Goal: Task Accomplishment & Management: Complete application form

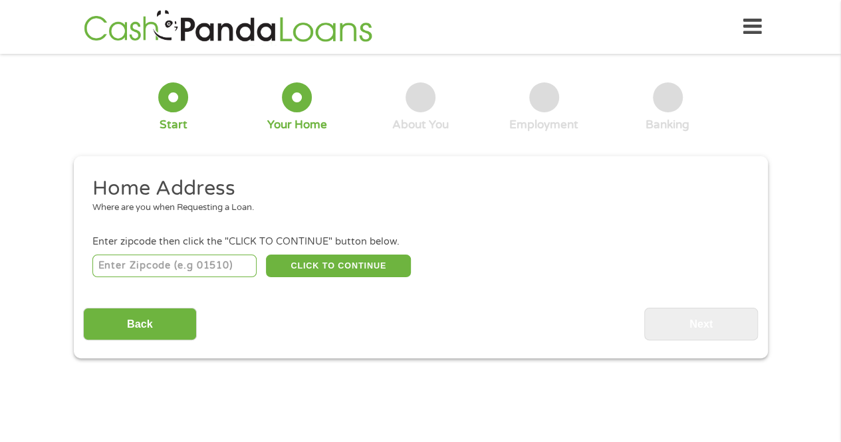
click at [169, 265] on input "number" at bounding box center [174, 266] width 164 height 23
type input "77365"
click at [362, 261] on button "CLICK TO CONTINUE" at bounding box center [338, 266] width 145 height 23
type input "77365"
type input "[PERSON_NAME]"
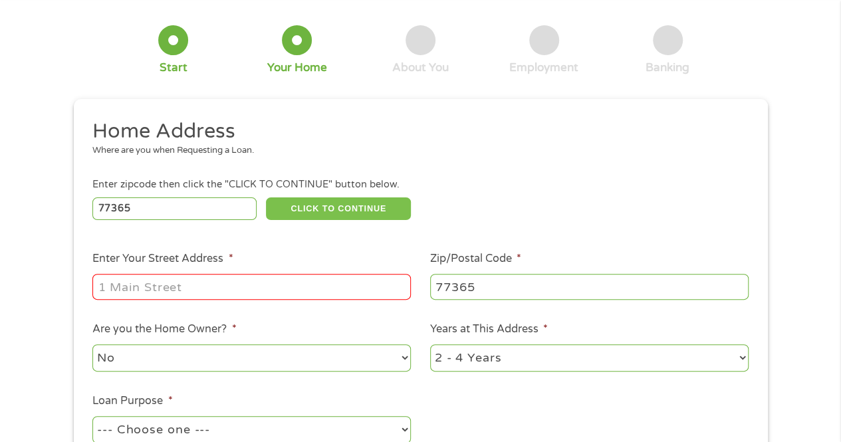
scroll to position [199, 0]
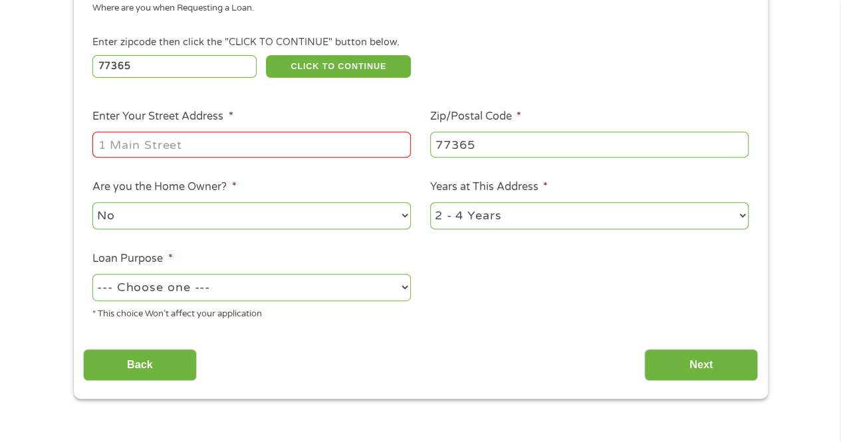
click at [261, 140] on input "Enter Your Street Address *" at bounding box center [251, 144] width 318 height 25
type input "21575 McKensie Cir W"
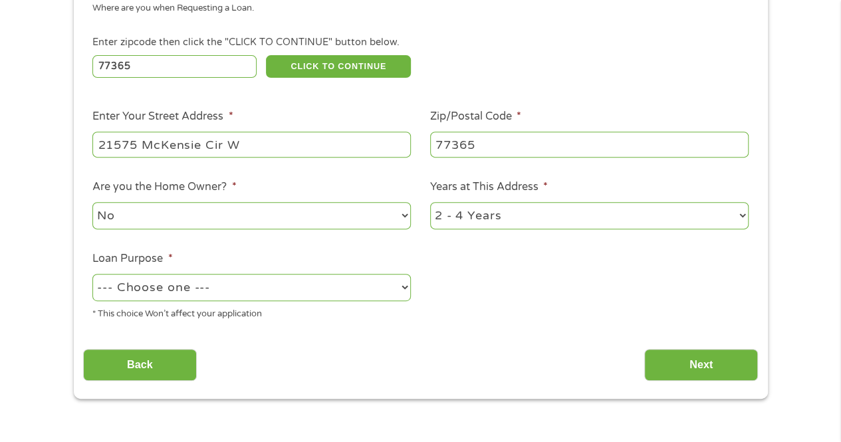
click at [744, 216] on select "1 Year or less 1 - 2 Years 2 - 4 Years Over 4 Years" at bounding box center [589, 215] width 318 height 27
select select "60months"
click at [430, 203] on select "1 Year or less 1 - 2 Years 2 - 4 Years Over 4 Years" at bounding box center [589, 215] width 318 height 27
click at [222, 283] on select "--- Choose one --- Pay Bills Debt Consolidation Home Improvement Major Purchase…" at bounding box center [251, 287] width 318 height 27
select select "other"
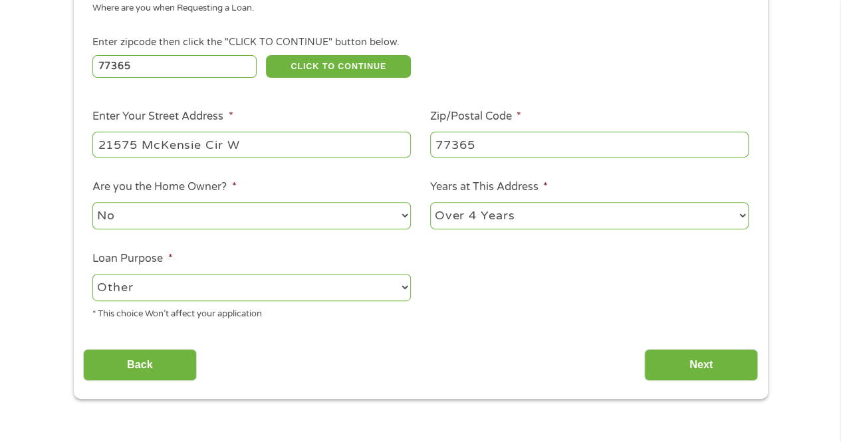
click at [92, 275] on select "--- Choose one --- Pay Bills Debt Consolidation Home Improvement Major Purchase…" at bounding box center [251, 287] width 318 height 27
click at [694, 366] on input "Next" at bounding box center [701, 365] width 114 height 33
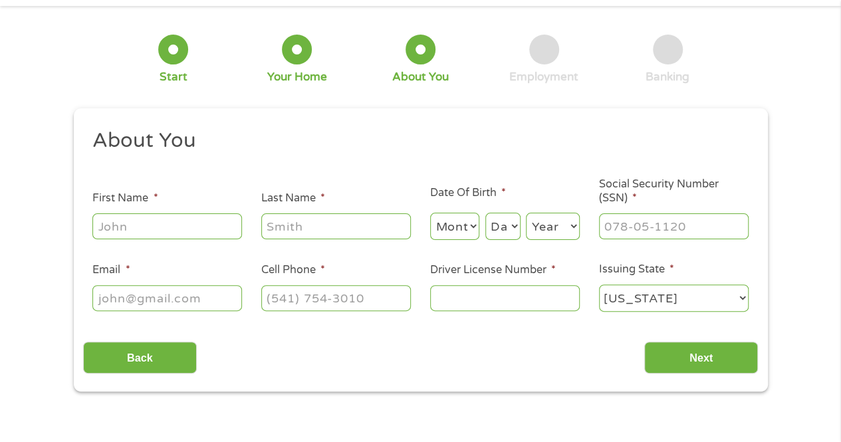
scroll to position [0, 0]
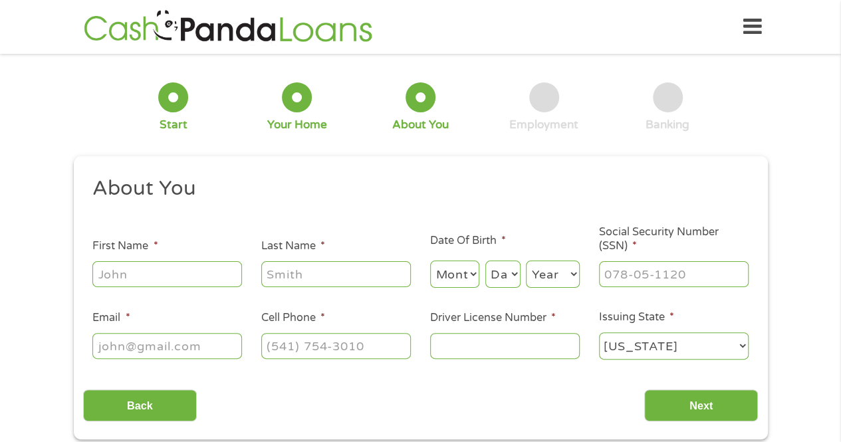
click at [193, 279] on input "First Name *" at bounding box center [167, 273] width 150 height 25
type input "[PERSON_NAME]"
type input "[PERSON_NAME][EMAIL_ADDRESS][DOMAIN_NAME]"
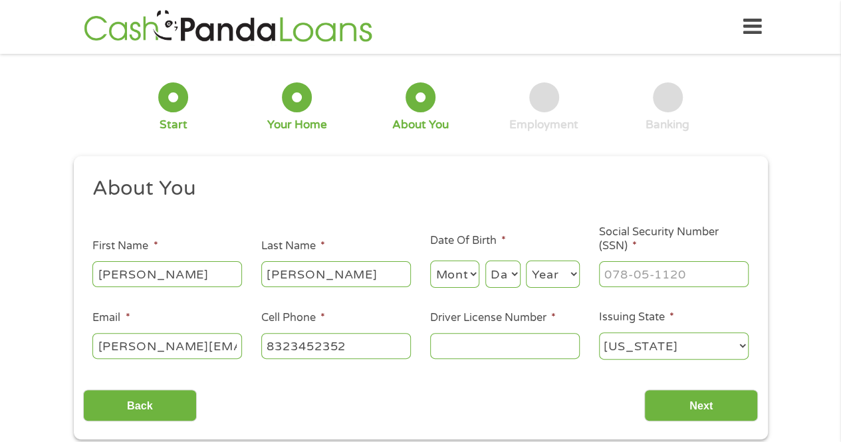
type input "[PHONE_NUMBER]"
click at [469, 272] on select "Month 1 2 3 4 5 6 7 8 9 10 11 12" at bounding box center [455, 274] width 50 height 27
select select "12"
click at [430, 261] on select "Month 1 2 3 4 5 6 7 8 9 10 11 12" at bounding box center [455, 274] width 50 height 27
click at [509, 271] on select "Day 1 2 3 4 5 6 7 8 9 10 11 12 13 14 15 16 17 18 19 20 21 22 23 24 25 26 27 28 …" at bounding box center [502, 274] width 35 height 27
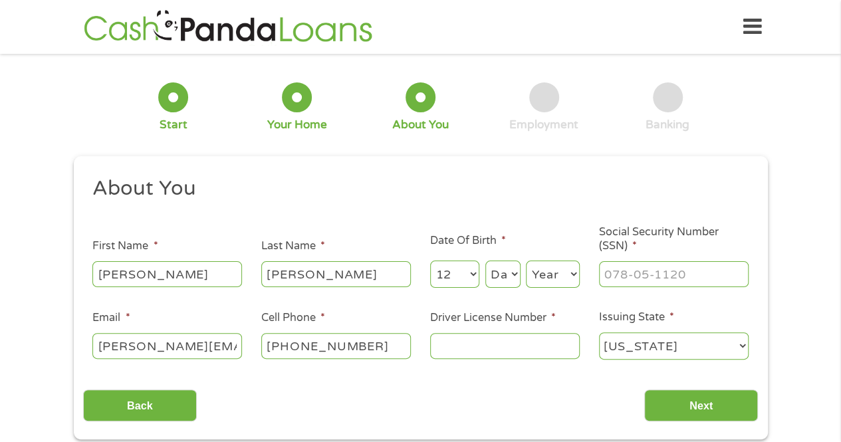
select select "18"
click at [485, 261] on select "Day 1 2 3 4 5 6 7 8 9 10 11 12 13 14 15 16 17 18 19 20 21 22 23 24 25 26 27 28 …" at bounding box center [502, 274] width 35 height 27
click at [553, 277] on select "Year [DATE] 2006 2005 2004 2003 2002 2001 2000 1999 1998 1997 1996 1995 1994 19…" at bounding box center [553, 274] width 54 height 27
select select "1969"
click at [526, 261] on select "Year [DATE] 2006 2005 2004 2003 2002 2001 2000 1999 1998 1997 1996 1995 1994 19…" at bounding box center [553, 274] width 54 height 27
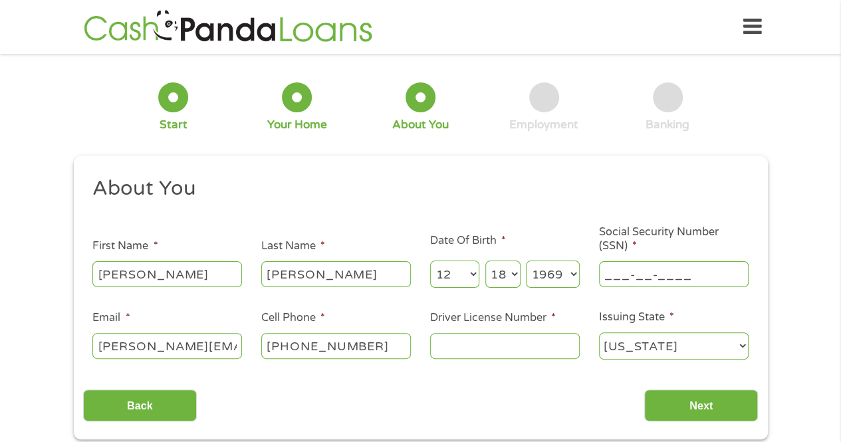
click at [651, 268] on input "___-__-____" at bounding box center [674, 273] width 150 height 25
type input "461-53-9406"
click at [497, 335] on input "Driver License Number *" at bounding box center [505, 345] width 150 height 25
click at [499, 364] on ul "About You This field is hidden when viewing the form Title * --- Choose one ---…" at bounding box center [420, 273] width 675 height 196
click at [497, 350] on input "Driver License Number *" at bounding box center [505, 345] width 150 height 25
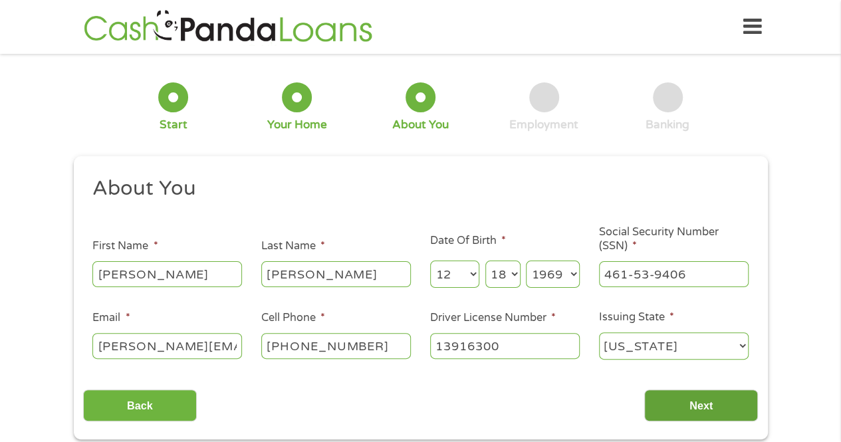
type input "13916300"
click at [681, 403] on input "Next" at bounding box center [701, 406] width 114 height 33
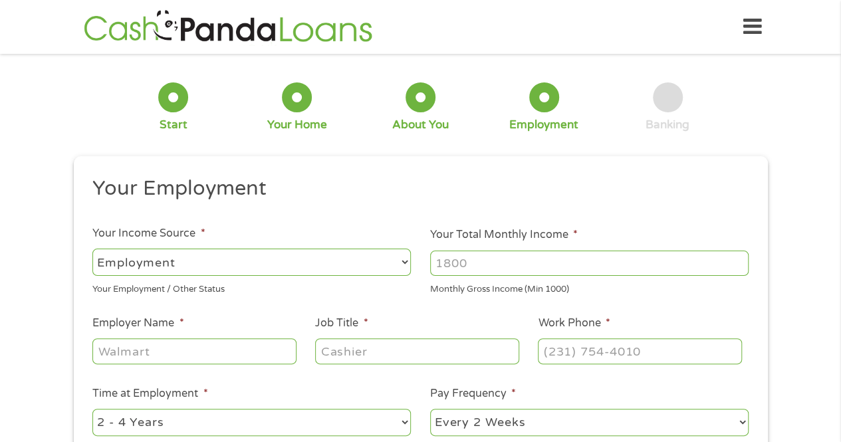
scroll to position [5, 5]
click at [537, 264] on input "Your Total Monthly Income *" at bounding box center [589, 263] width 318 height 25
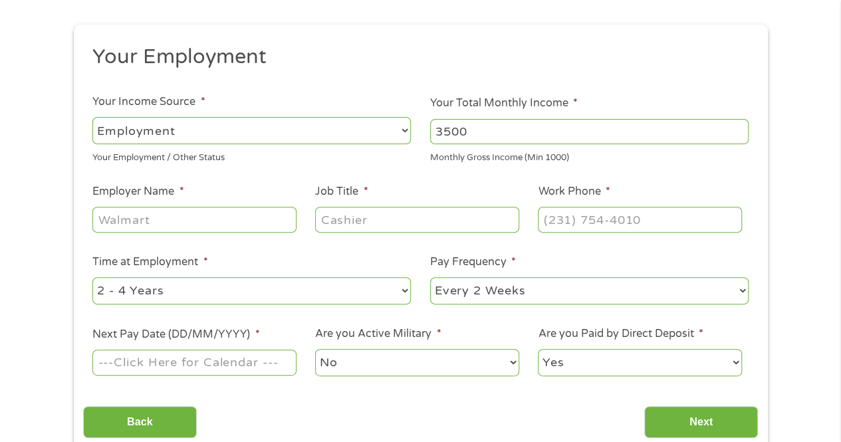
scroll to position [133, 0]
type input "3500"
click at [185, 219] on input "Employer Name *" at bounding box center [193, 217] width 203 height 25
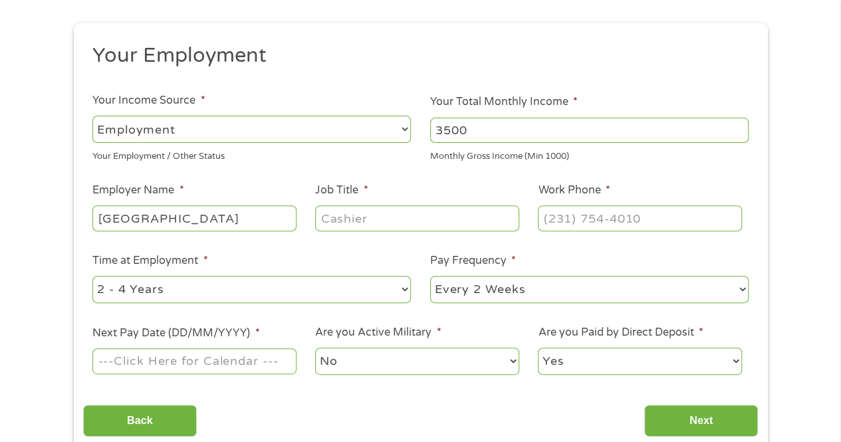
type input "[GEOGRAPHIC_DATA]"
type input "Enrollment Assistant"
type input "[PHONE_NUMBER]"
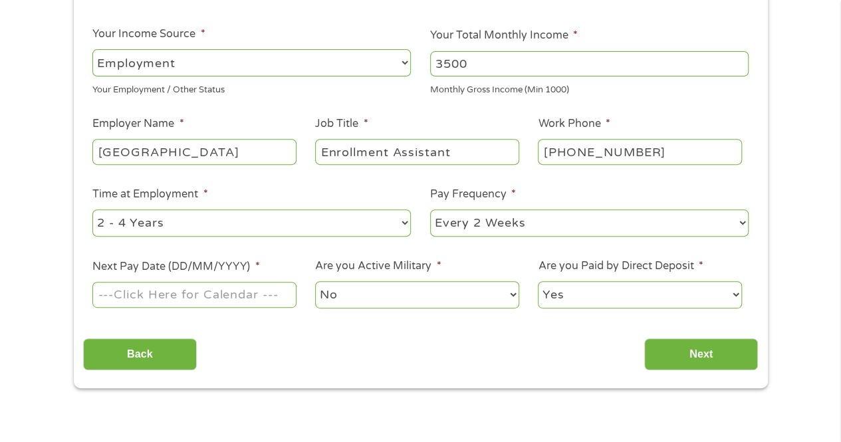
scroll to position [266, 0]
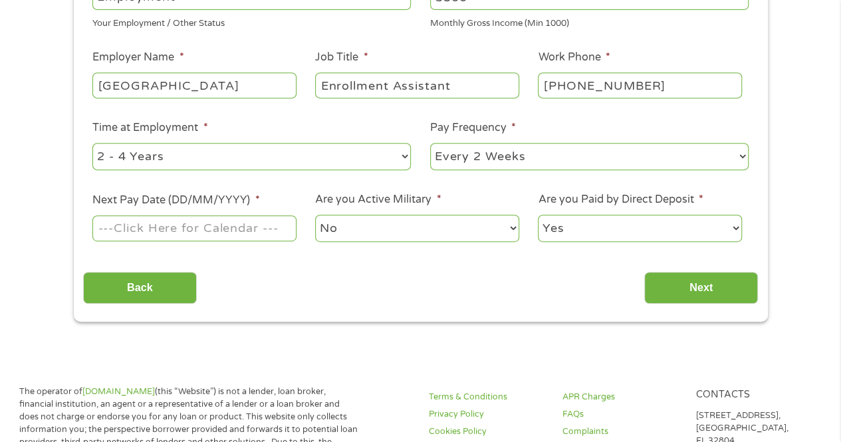
click at [185, 229] on input "Next Pay Date (DD/MM/YYYY) *" at bounding box center [193, 227] width 203 height 25
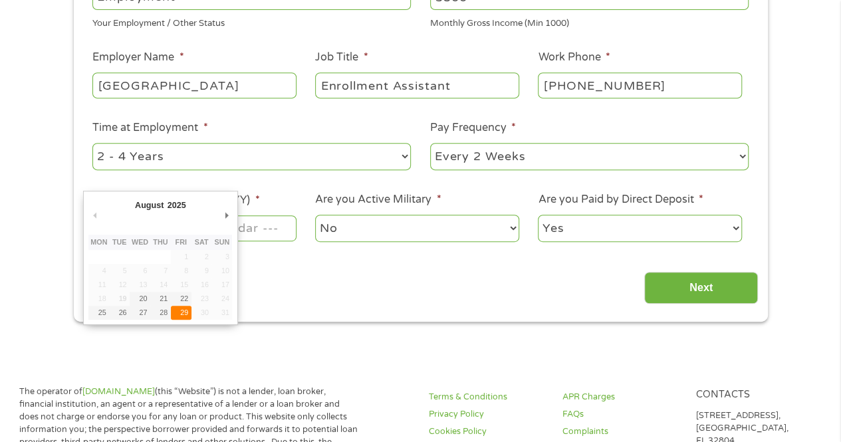
type input "[DATE]"
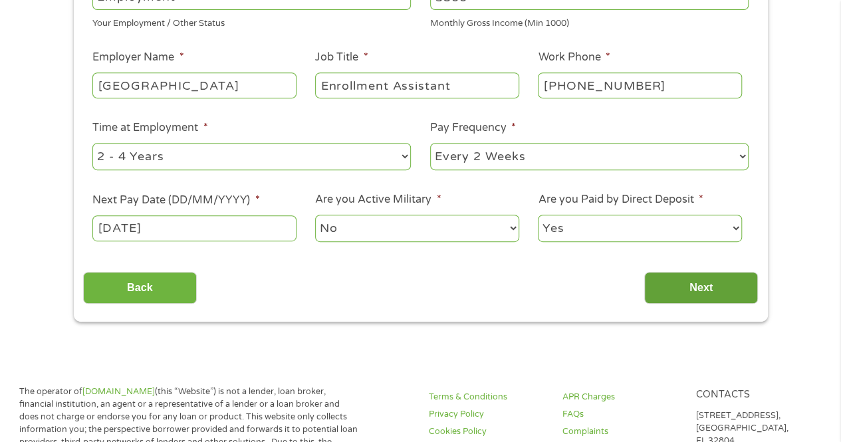
click at [705, 287] on input "Next" at bounding box center [701, 288] width 114 height 33
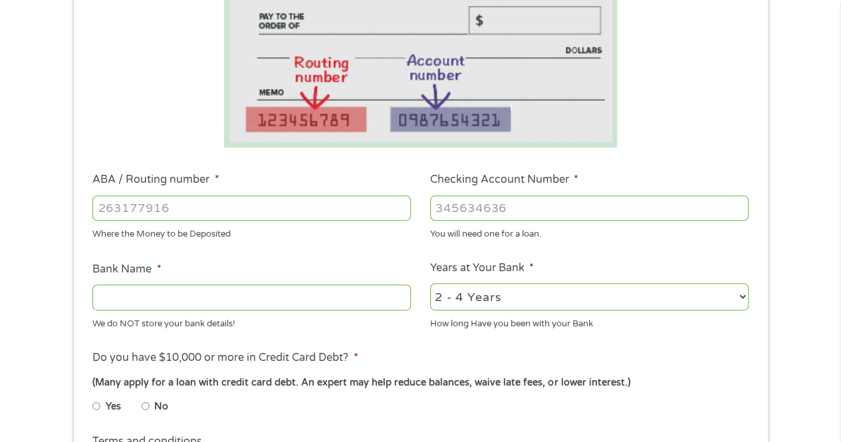
scroll to position [332, 0]
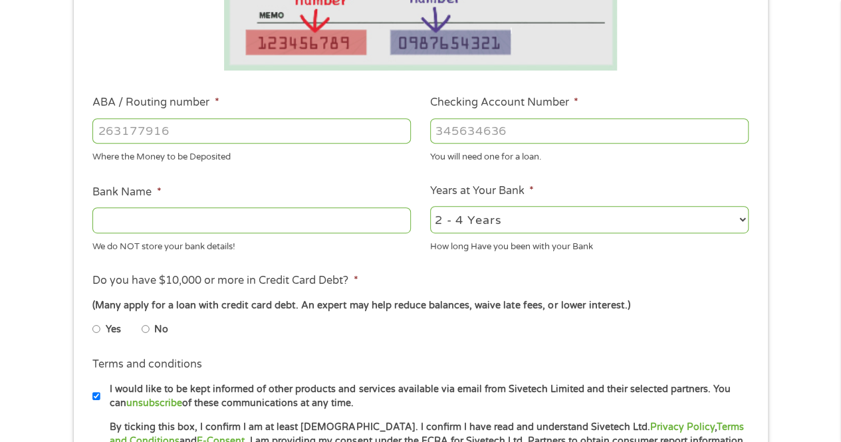
click at [146, 329] on input "No" at bounding box center [146, 328] width 8 height 21
radio input "true"
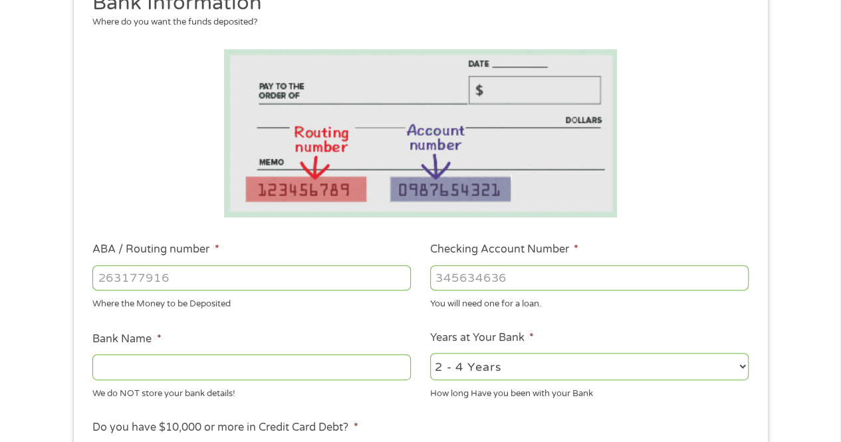
scroll to position [266, 0]
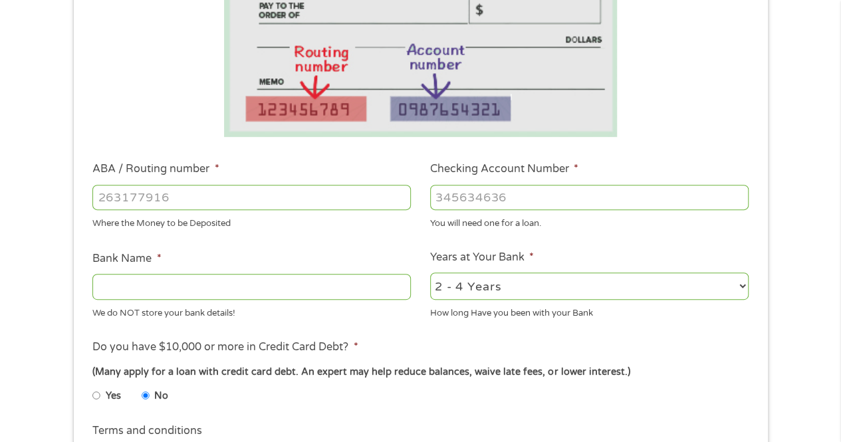
click at [253, 199] on input "ABA / Routing number *" at bounding box center [251, 197] width 318 height 25
click at [229, 197] on input "ABA / Routing number *" at bounding box center [251, 197] width 318 height 25
type input "111900785"
type input "REGIONS BANK"
type input "0366273382"
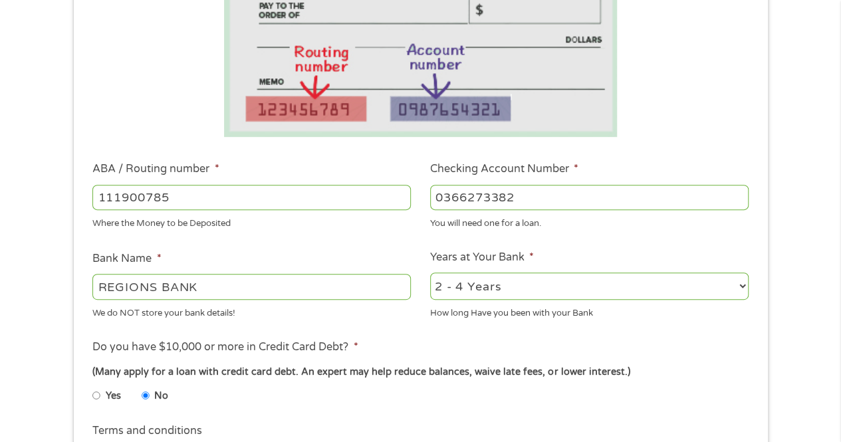
click at [740, 285] on select "2 - 4 Years 6 - 12 Months 1 - 2 Years Over 4 Years" at bounding box center [589, 286] width 318 height 27
select select "24months"
click at [430, 273] on select "2 - 4 Years 6 - 12 Months 1 - 2 Years Over 4 Years" at bounding box center [589, 286] width 318 height 27
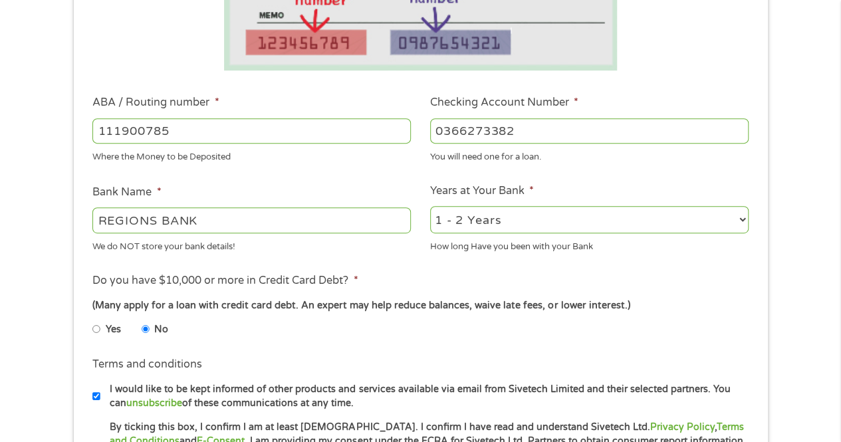
scroll to position [532, 0]
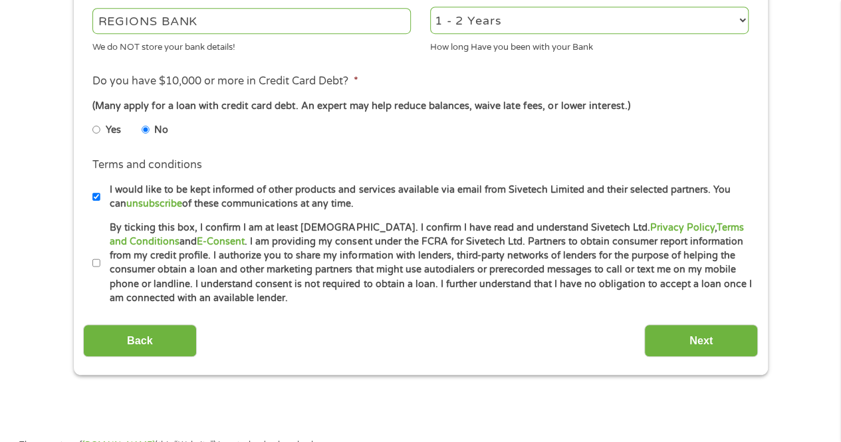
click at [97, 264] on input "By ticking this box, I confirm I am at least [DEMOGRAPHIC_DATA]. I confirm I ha…" at bounding box center [96, 263] width 8 height 21
checkbox input "true"
click at [707, 342] on input "Next" at bounding box center [701, 340] width 114 height 33
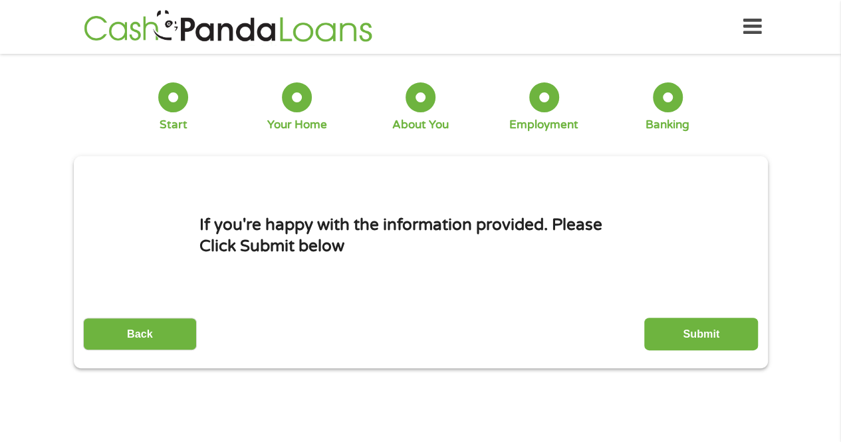
scroll to position [0, 0]
click at [739, 342] on input "Submit" at bounding box center [701, 334] width 114 height 33
